Goal: Task Accomplishment & Management: Complete application form

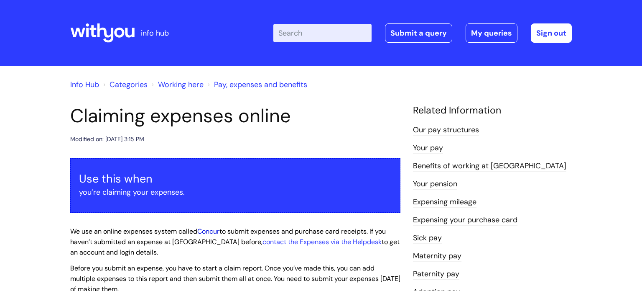
click at [210, 231] on link "Concur" at bounding box center [208, 231] width 22 height 9
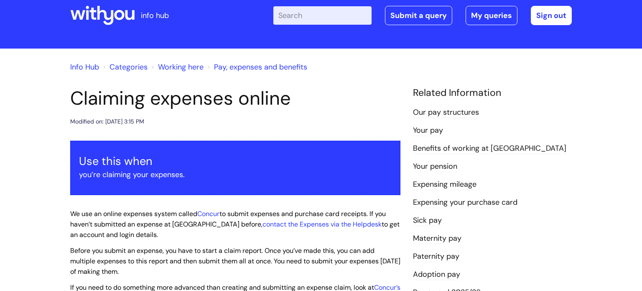
scroll to position [17, 0]
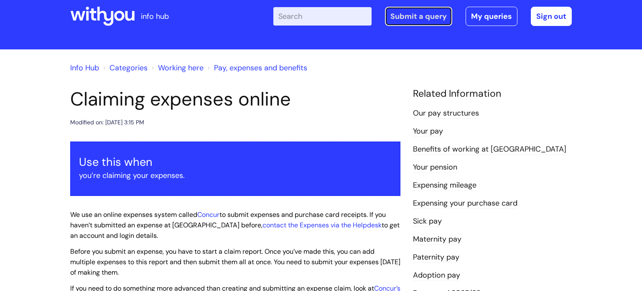
click at [421, 14] on link "Submit a query" at bounding box center [418, 16] width 67 height 19
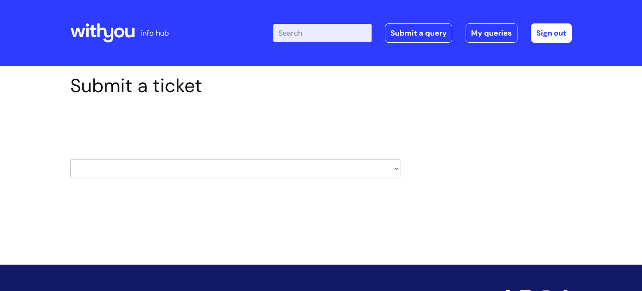
click at [330, 162] on select "HR / People IT and Support Clinical Drug Alerts Finance Accounts Data Support T…" at bounding box center [235, 168] width 330 height 19
click at [442, 124] on div "Submit a ticket Select issue type HR / People IT and Support Clinical Drug Aler…" at bounding box center [321, 139] width 514 height 130
click at [398, 164] on select "HR / People IT and Support Clinical Drug Alerts Finance Accounts Data Support T…" at bounding box center [235, 168] width 330 height 19
select select "systems"
click at [70, 159] on select "HR / People IT and Support Clinical Drug Alerts Finance Accounts Data Support T…" at bounding box center [235, 168] width 330 height 19
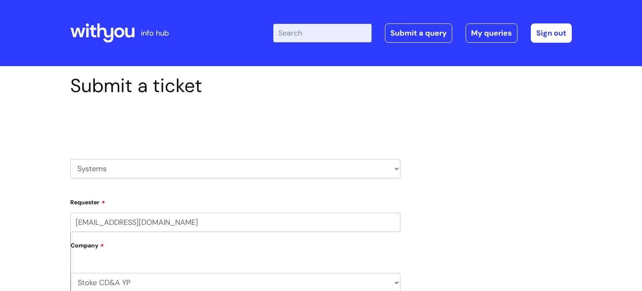
click at [365, 276] on select "Stoke CD&A YP WithYou Current Staff" at bounding box center [236, 282] width 330 height 19
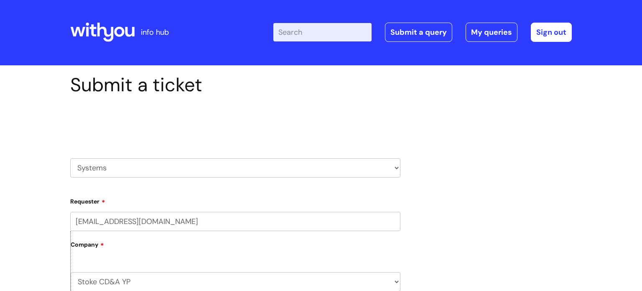
select select "80004418241"
click at [71, 272] on select "Stoke CD&A YP WithYou Current Staff" at bounding box center [236, 281] width 330 height 19
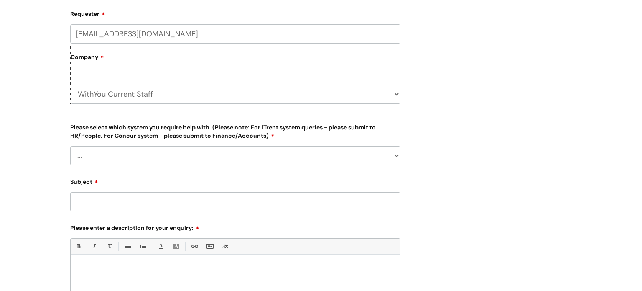
scroll to position [186, 0]
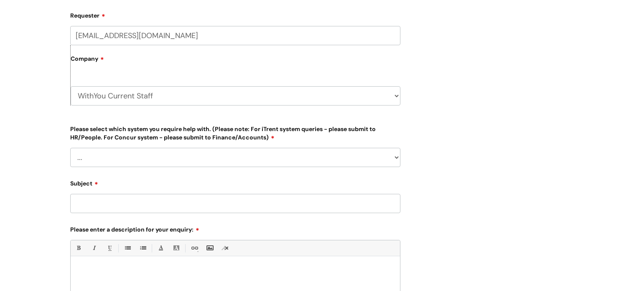
click at [383, 161] on select "... Ulysses Helpdesk Monday.com Nebula fault ILLY CarePath fault Halo fault E-c…" at bounding box center [235, 157] width 330 height 19
click at [518, 71] on div "Submit a ticket Select issue type HR / People IT and Support Clinical Drug Aler…" at bounding box center [321, 143] width 514 height 510
click at [289, 149] on select "... Ulysses Helpdesk Monday.com Nebula fault ILLY CarePath fault Halo fault E-c…" at bounding box center [235, 157] width 330 height 19
click at [498, 94] on div "Submit a ticket Select issue type HR / People IT and Support Clinical Drug Aler…" at bounding box center [321, 143] width 514 height 510
click at [640, 160] on div "Submit a ticket Select issue type HR / People IT and Support Clinical Drug Aler…" at bounding box center [321, 156] width 642 height 553
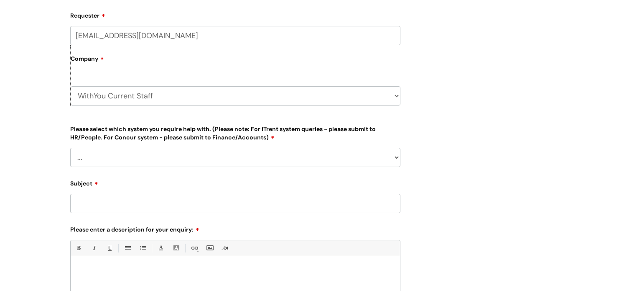
scroll to position [0, 0]
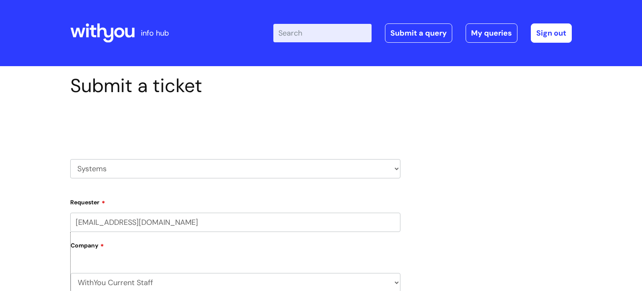
click at [302, 167] on select "HR / People IT and Support Clinical Drug Alerts Finance Accounts Data Support T…" at bounding box center [235, 168] width 330 height 19
click at [390, 169] on select "HR / People IT and Support Clinical Drug Alerts Finance Accounts Data Support T…" at bounding box center [235, 168] width 330 height 19
select select "payroll"
click at [70, 159] on select "HR / People IT and Support Clinical Drug Alerts Finance Accounts Data Support T…" at bounding box center [235, 168] width 330 height 19
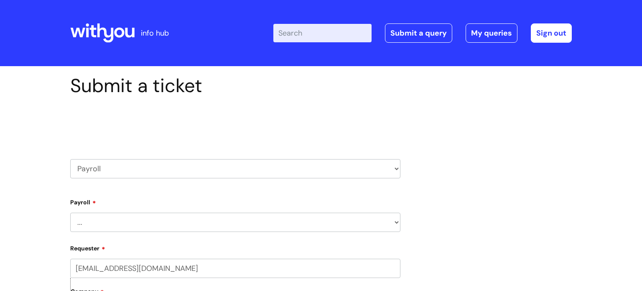
click at [395, 217] on select "... New Hires bank details/starter checklist forms Payroll queries Receiving in…" at bounding box center [235, 221] width 330 height 19
click at [135, 128] on h2 "Select issue type" at bounding box center [235, 123] width 330 height 15
click at [128, 166] on select "HR / People IT and Support Clinical Drug Alerts Finance Accounts Data Support T…" at bounding box center [235, 168] width 330 height 19
select select "finance_accounts"
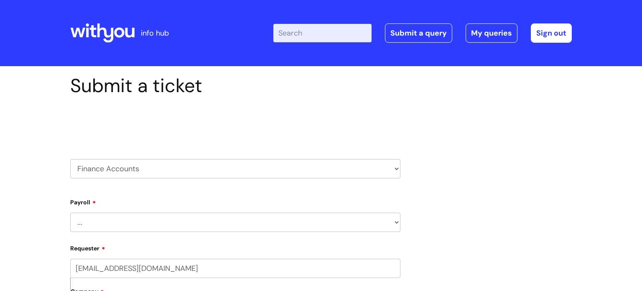
click at [70, 159] on select "HR / People IT and Support Clinical Drug Alerts Finance Accounts Data Support T…" at bounding box center [235, 168] width 330 height 19
select select "80004418200"
click at [154, 222] on select "... Finance Systems Finance Requests (inc. Expenses) Invoices Research" at bounding box center [235, 221] width 330 height 19
click at [146, 214] on select "... Finance Systems Finance Requests (inc. Expenses) Invoices Research" at bounding box center [235, 221] width 330 height 19
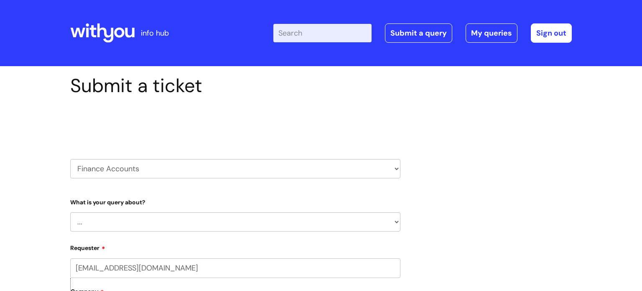
select select "Finance Systems"
click at [70, 212] on select "... Finance Systems Finance Requests (inc. Expenses) Invoices Research" at bounding box center [235, 221] width 330 height 19
click at [219, 259] on select "... Concur + Basware Exchequer" at bounding box center [239, 264] width 324 height 19
select select "Concur + Basware"
click at [77, 255] on select "... Concur + Basware Exchequer" at bounding box center [239, 264] width 324 height 19
